Goal: Information Seeking & Learning: Learn about a topic

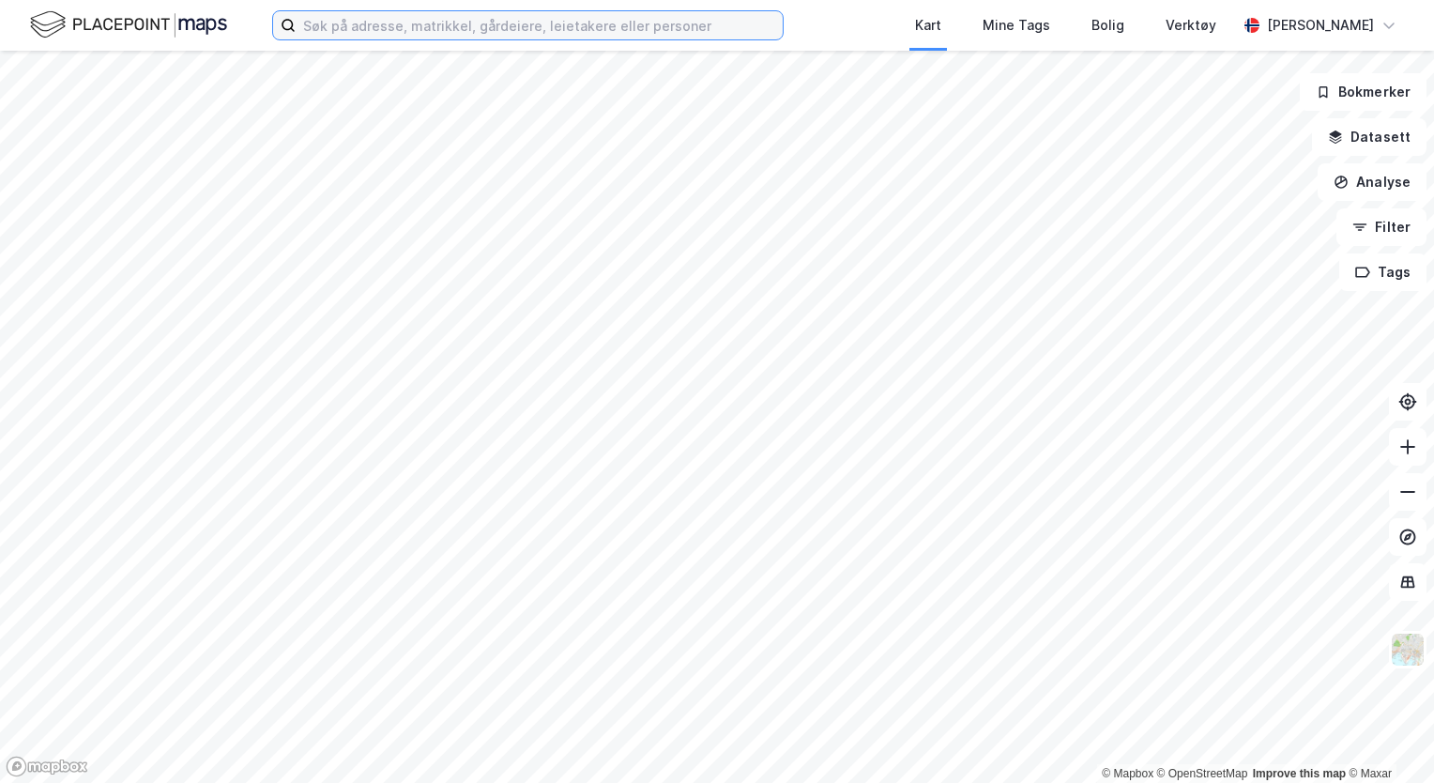
click at [506, 26] on input at bounding box center [539, 25] width 487 height 28
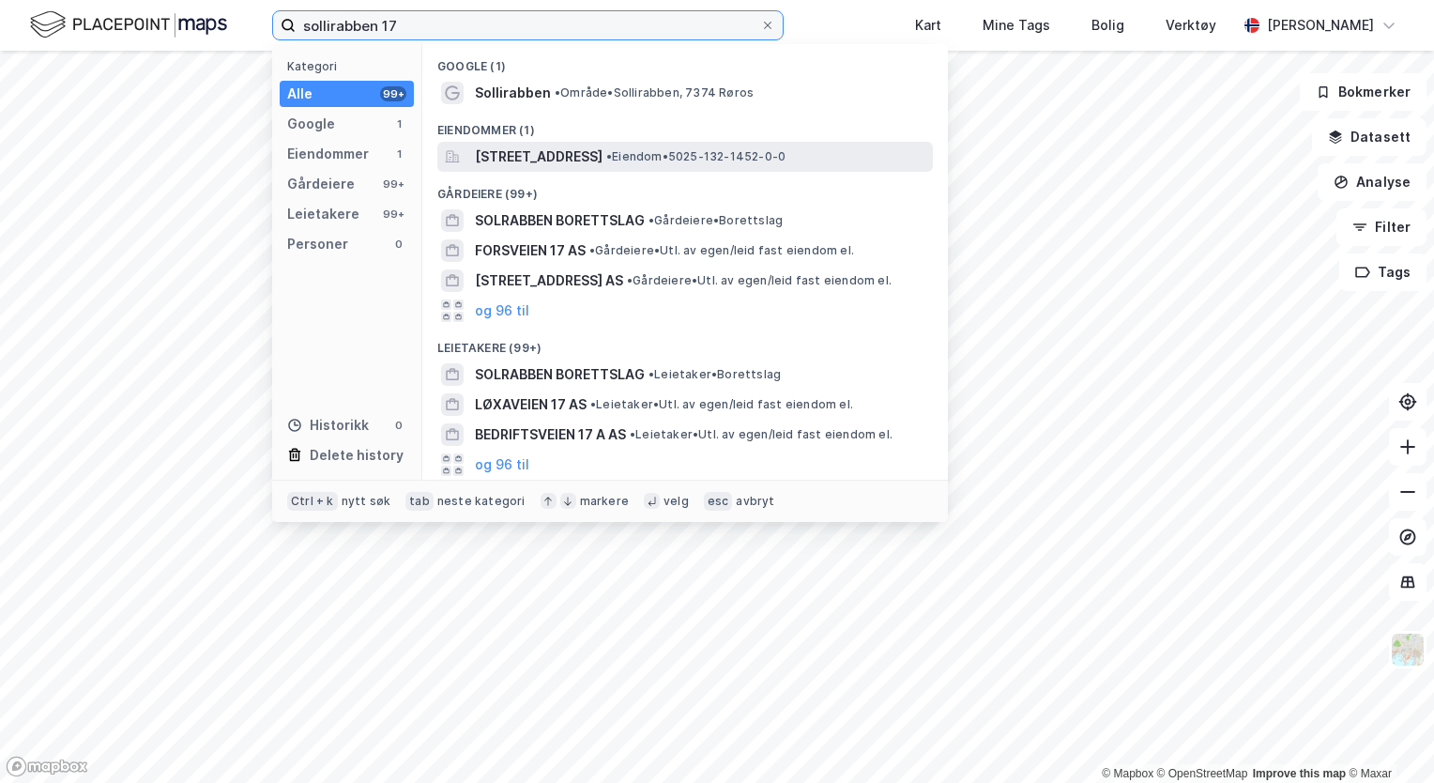
type input "sollirabben 17"
click at [601, 152] on span "[STREET_ADDRESS]" at bounding box center [539, 156] width 128 height 23
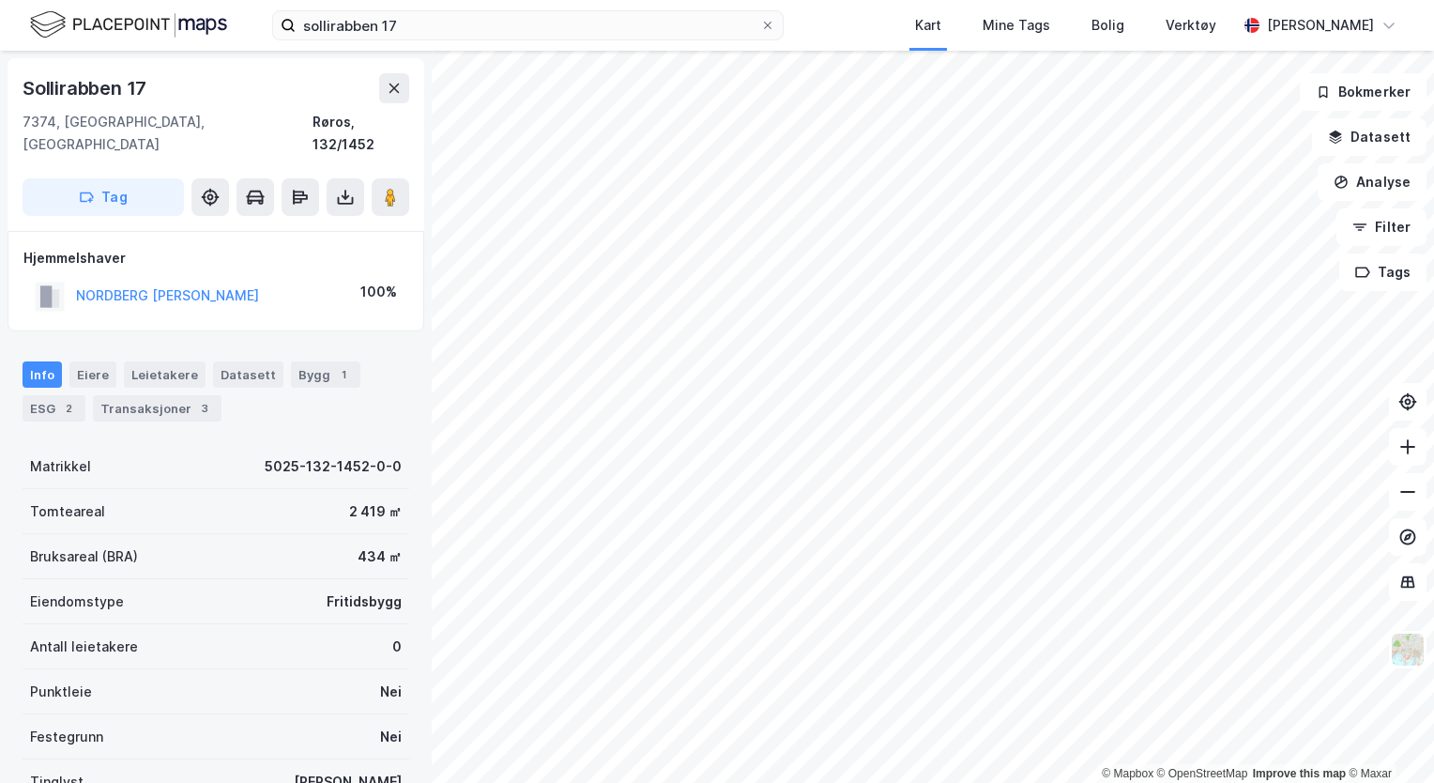
click at [175, 371] on div "Info [PERSON_NAME] Datasett Bygg 1 ESG 2 Transaksjoner 3" at bounding box center [216, 391] width 387 height 60
click at [175, 395] on div "Transaksjoner 3" at bounding box center [157, 408] width 129 height 26
